Goal: Transaction & Acquisition: Book appointment/travel/reservation

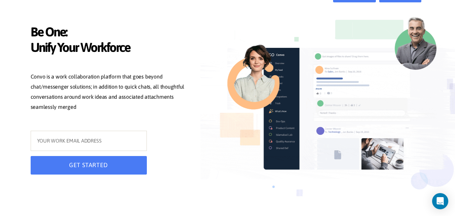
scroll to position [23, 0]
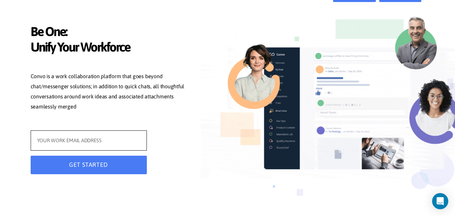
click at [79, 138] on input "text" at bounding box center [89, 140] width 116 height 20
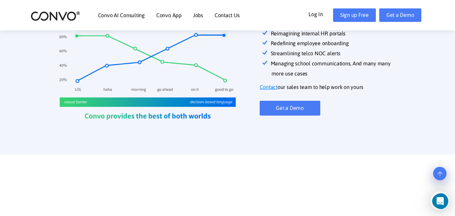
scroll to position [325, 0]
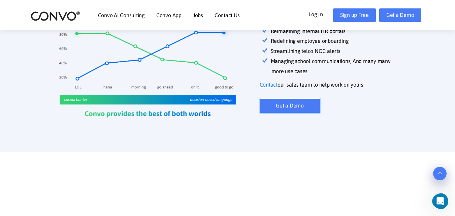
click at [305, 98] on link "Get a Demo" at bounding box center [290, 105] width 61 height 15
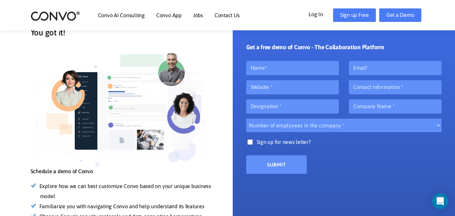
scroll to position [46, 0]
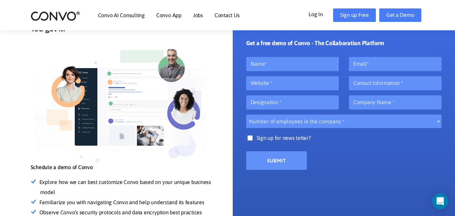
click at [286, 124] on select "Number of employees in the company * 10 20 50 100 500" at bounding box center [344, 121] width 196 height 13
click at [282, 121] on select "Number of employees in the company * 10 20 50 100 500" at bounding box center [344, 121] width 196 height 13
